Goal: Navigation & Orientation: Understand site structure

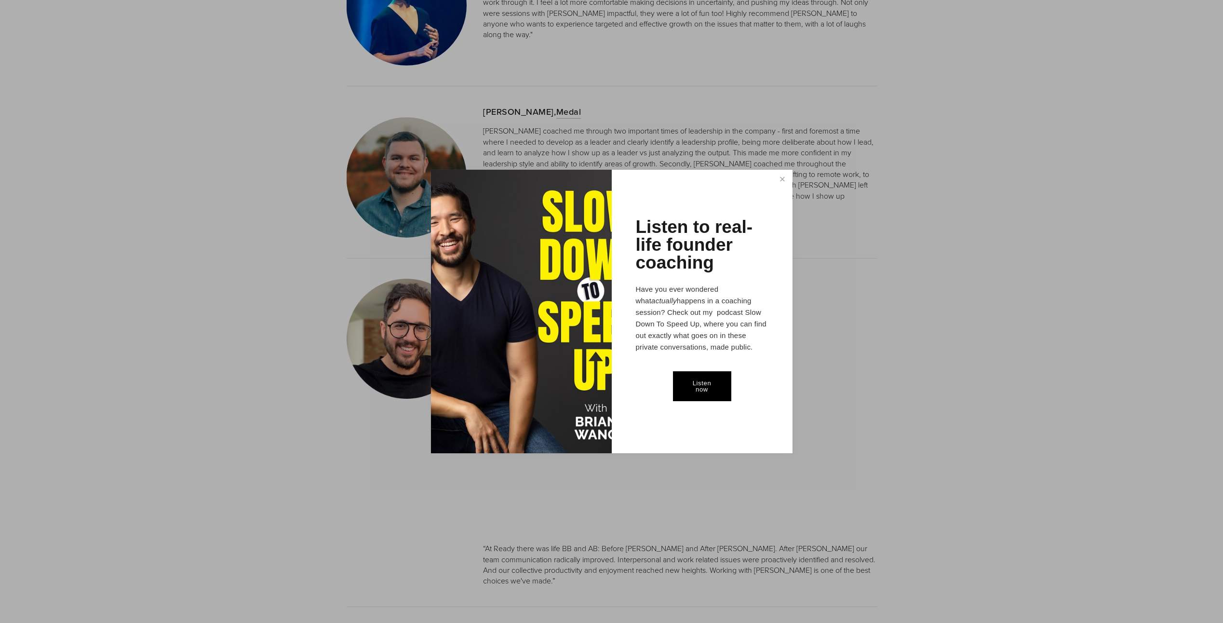
scroll to position [1310, 0]
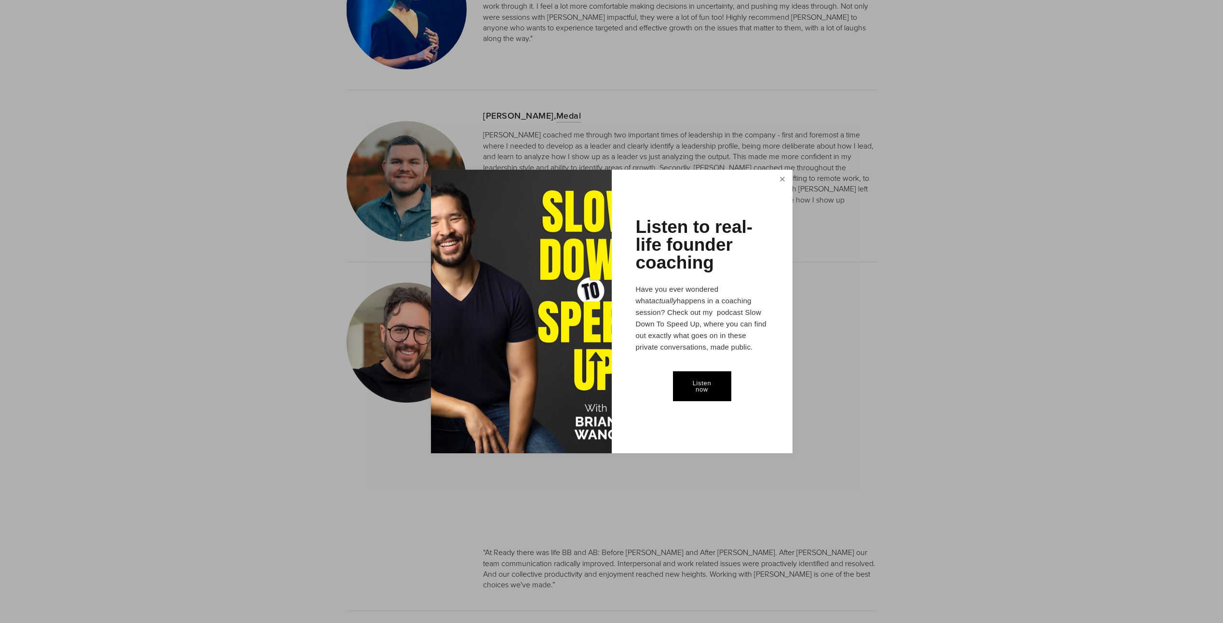
click at [781, 181] on link "Close" at bounding box center [782, 180] width 17 height 18
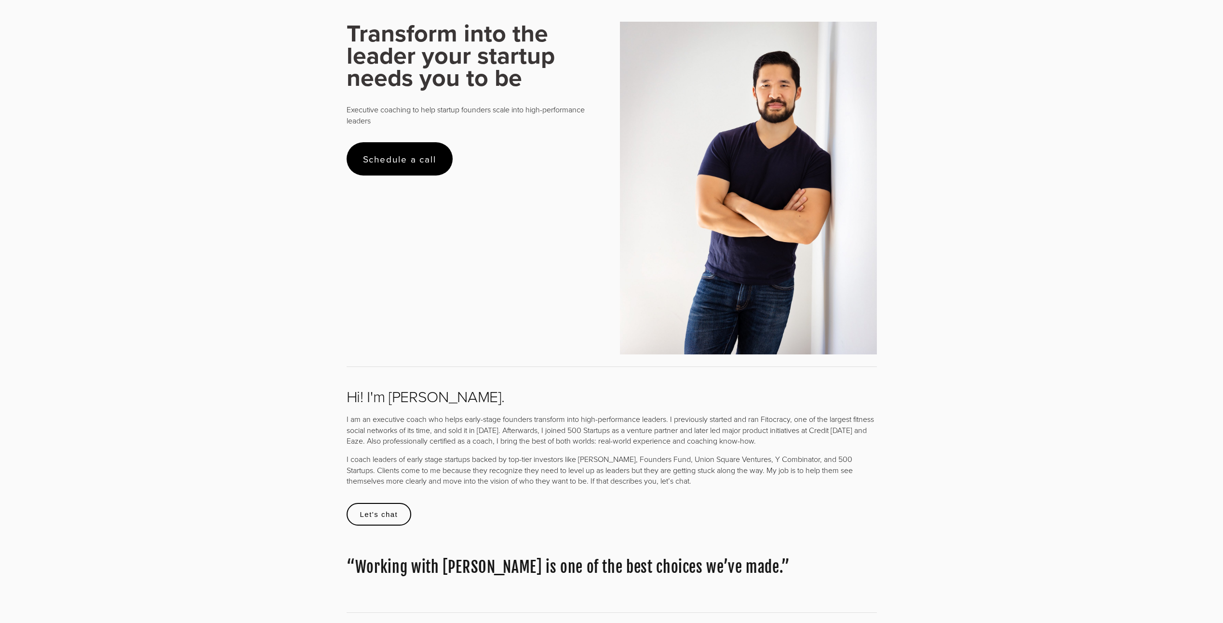
scroll to position [0, 0]
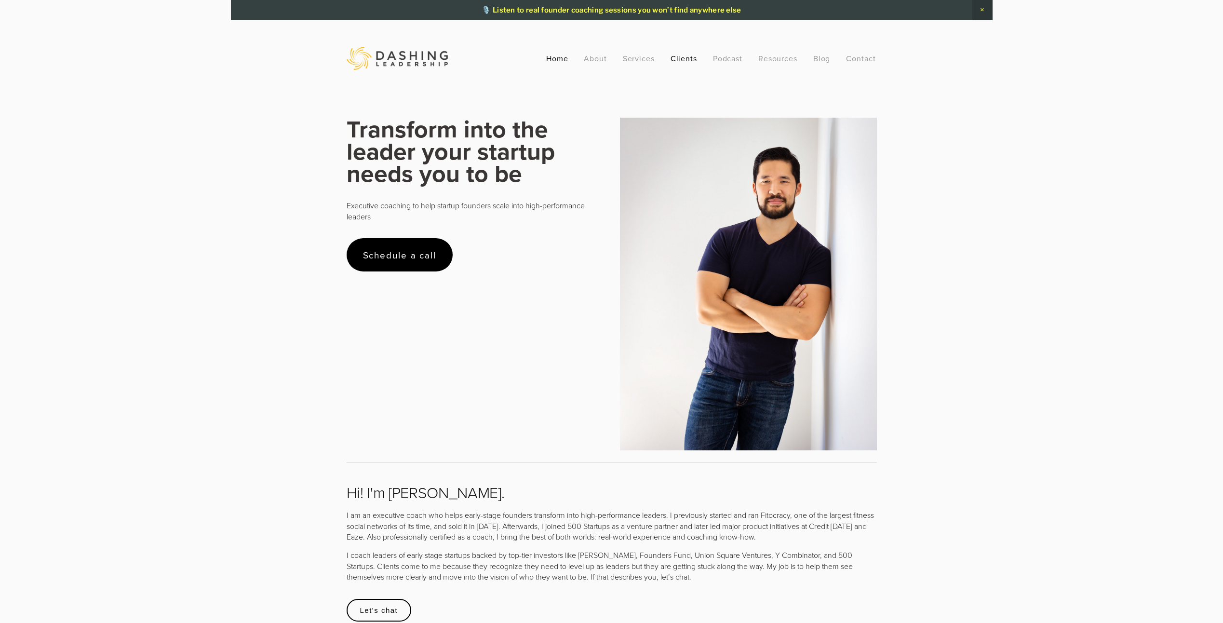
click at [683, 58] on link "Clients" at bounding box center [683, 58] width 27 height 17
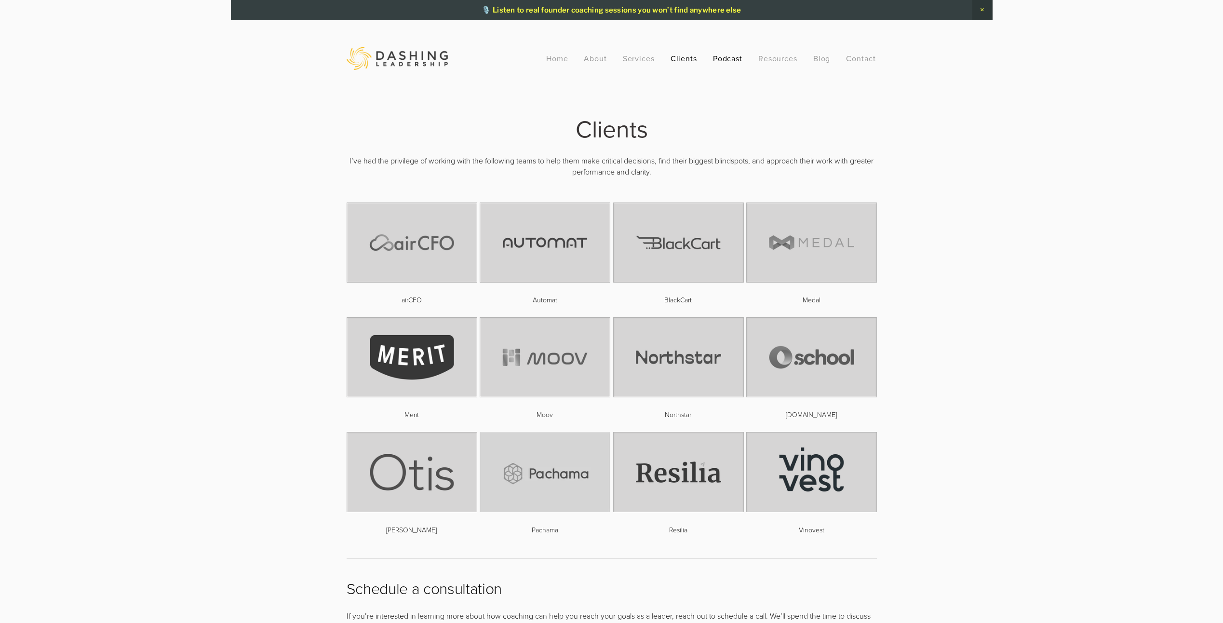
click at [739, 60] on link "Podcast" at bounding box center [728, 58] width 30 height 17
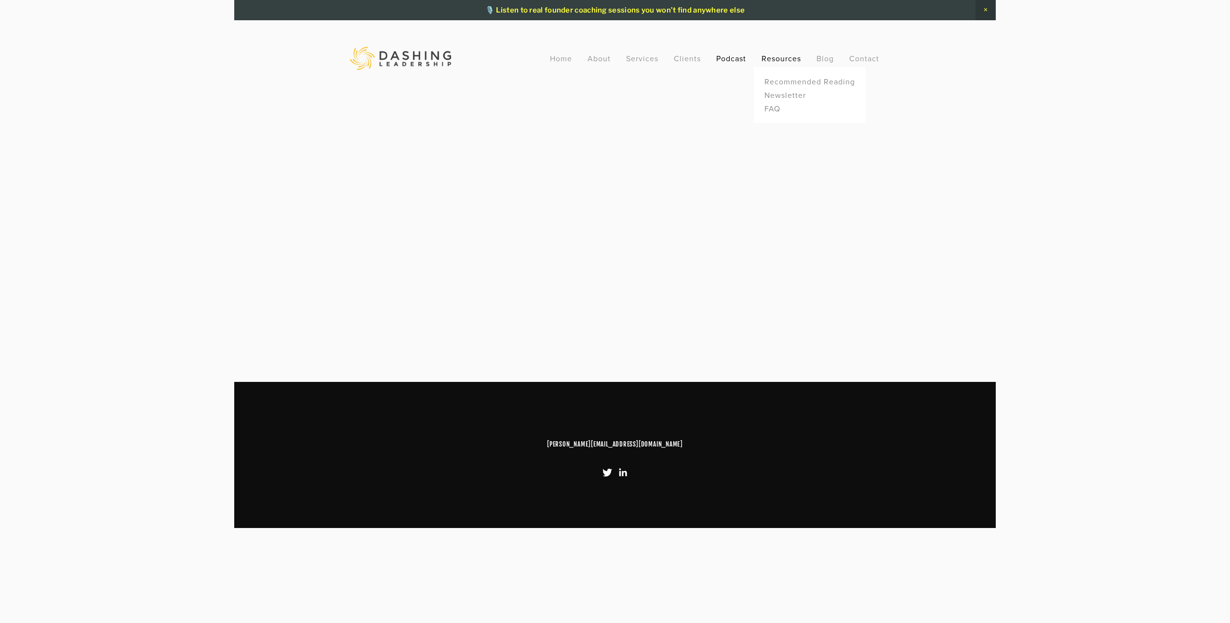
click at [784, 57] on link "Resources" at bounding box center [782, 58] width 40 height 11
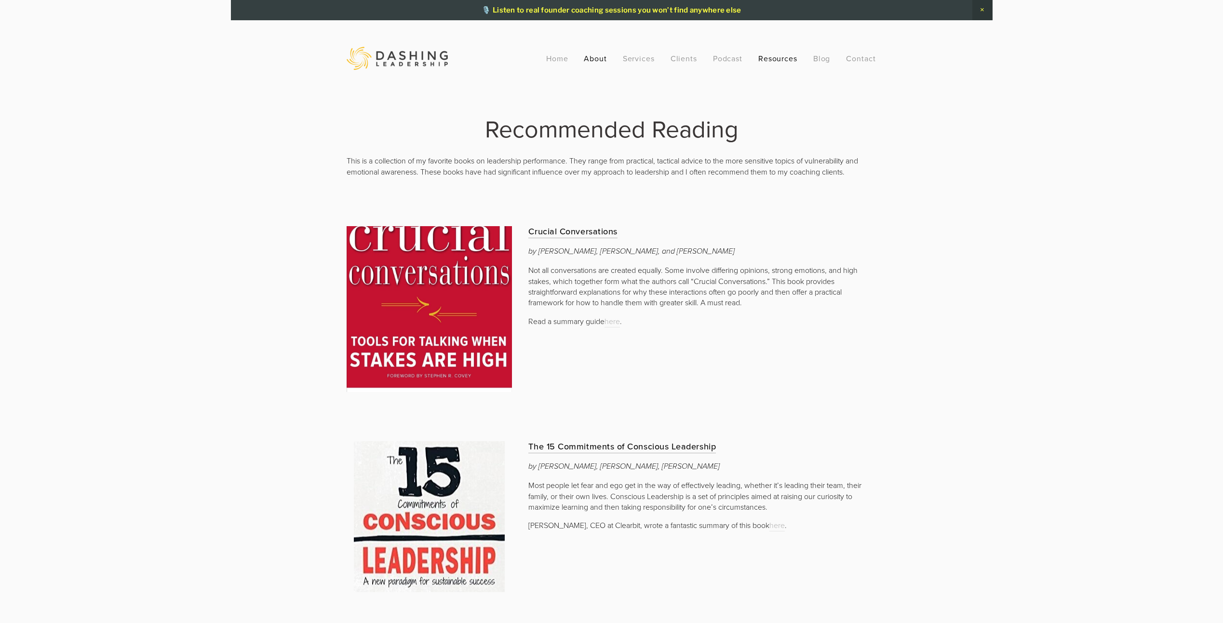
click at [589, 56] on link "About" at bounding box center [595, 58] width 23 height 17
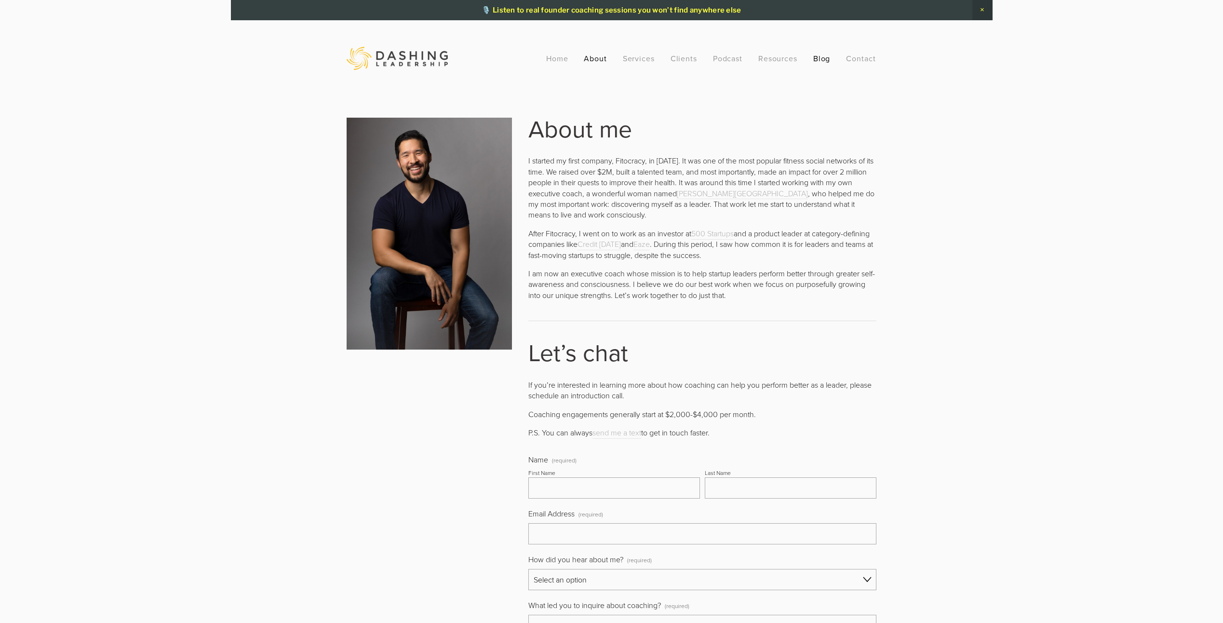
click at [822, 59] on link "Blog" at bounding box center [821, 58] width 17 height 17
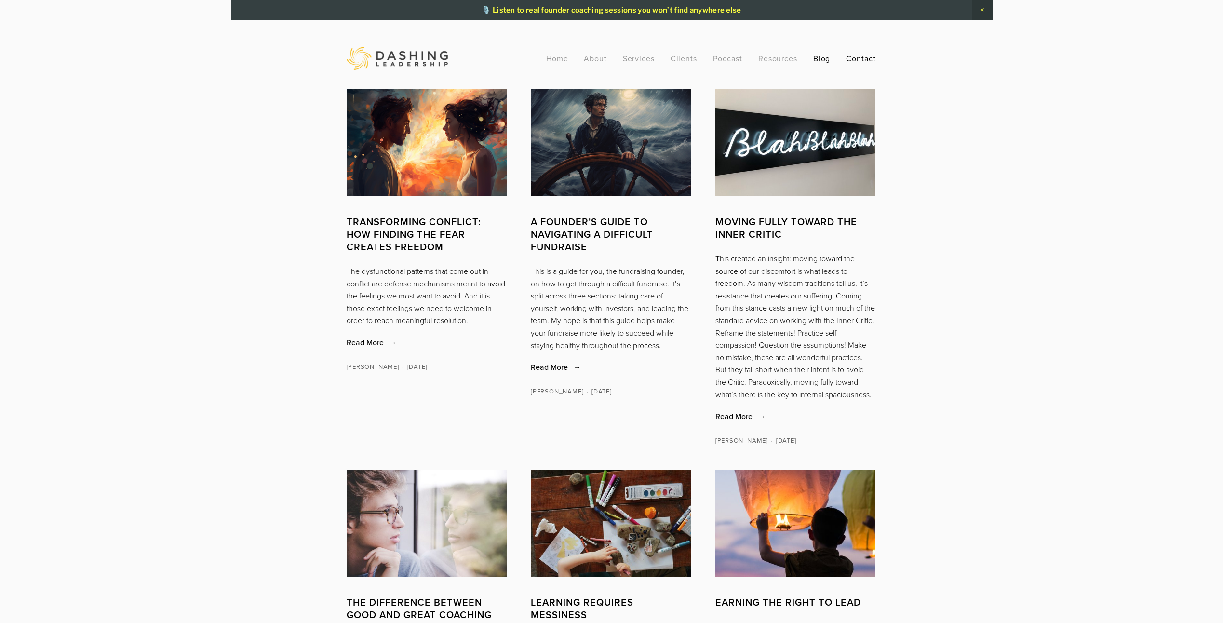
click at [862, 59] on link "Contact" at bounding box center [861, 58] width 30 height 17
